Goal: Navigation & Orientation: Find specific page/section

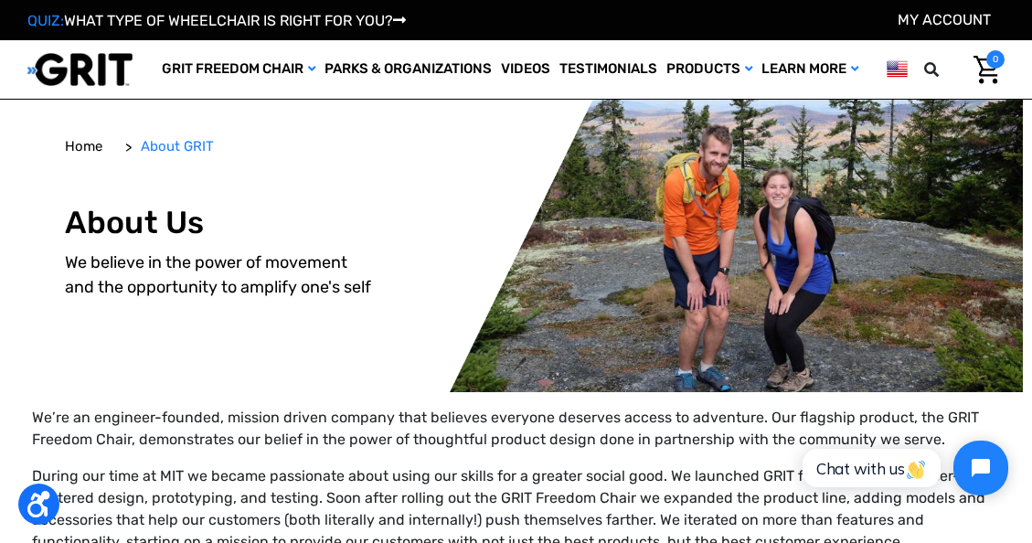
click at [115, 87] on img at bounding box center [79, 69] width 105 height 35
